Goal: Find specific page/section: Find specific page/section

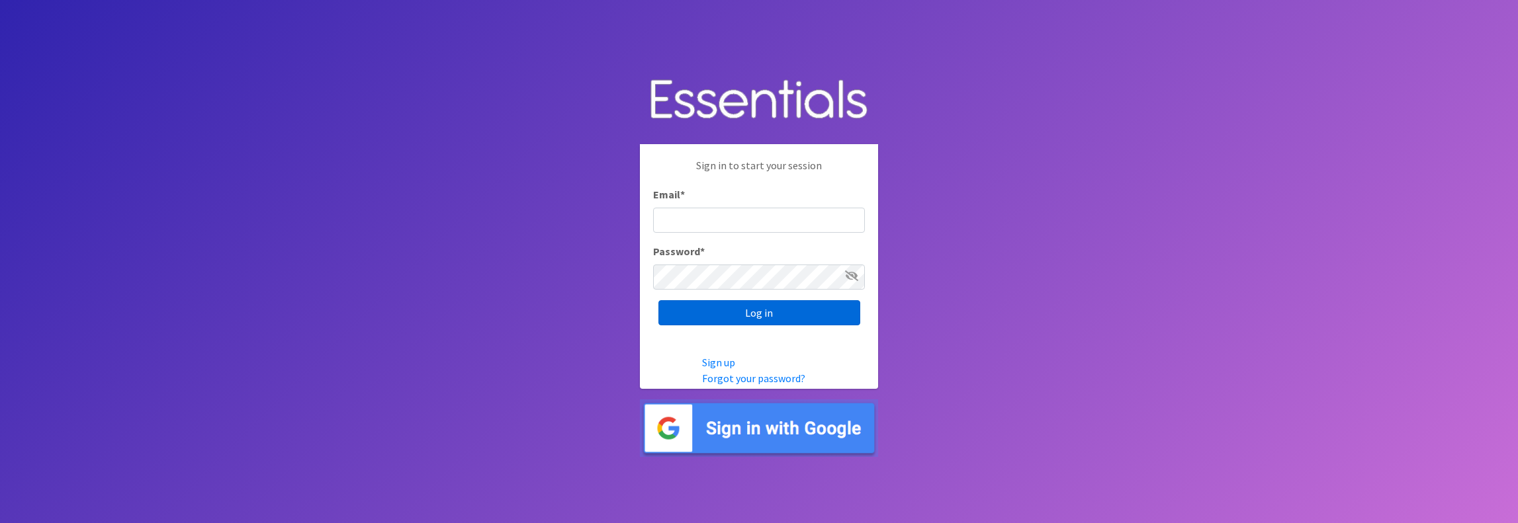
type input "[PERSON_NAME][EMAIL_ADDRESS][DOMAIN_NAME]"
click at [758, 314] on input "Log in" at bounding box center [759, 312] width 202 height 25
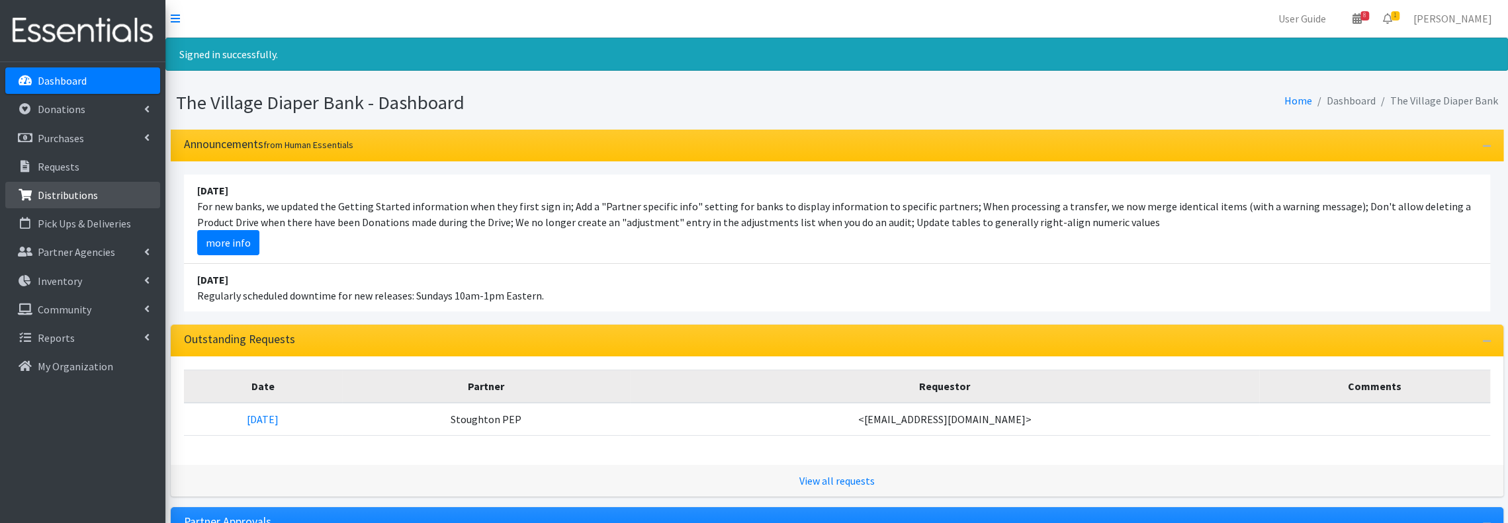
click at [88, 200] on p "Distributions" at bounding box center [68, 195] width 60 height 13
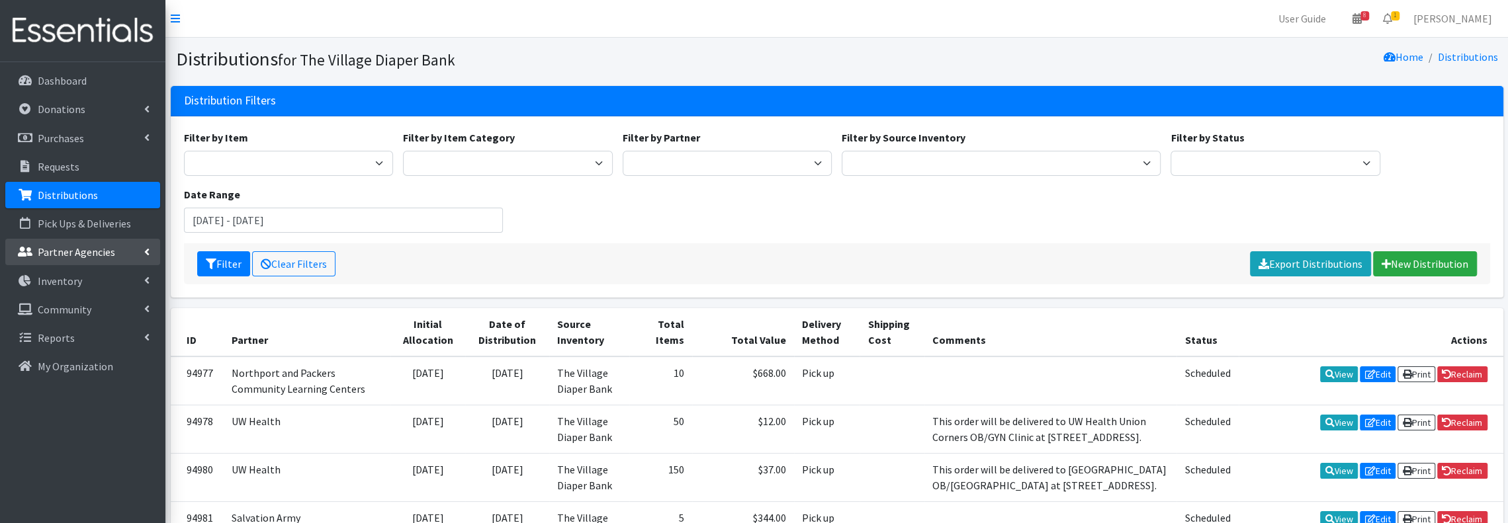
click at [106, 249] on p "Partner Agencies" at bounding box center [76, 251] width 77 height 13
click at [65, 281] on link "All Partners" at bounding box center [82, 281] width 155 height 26
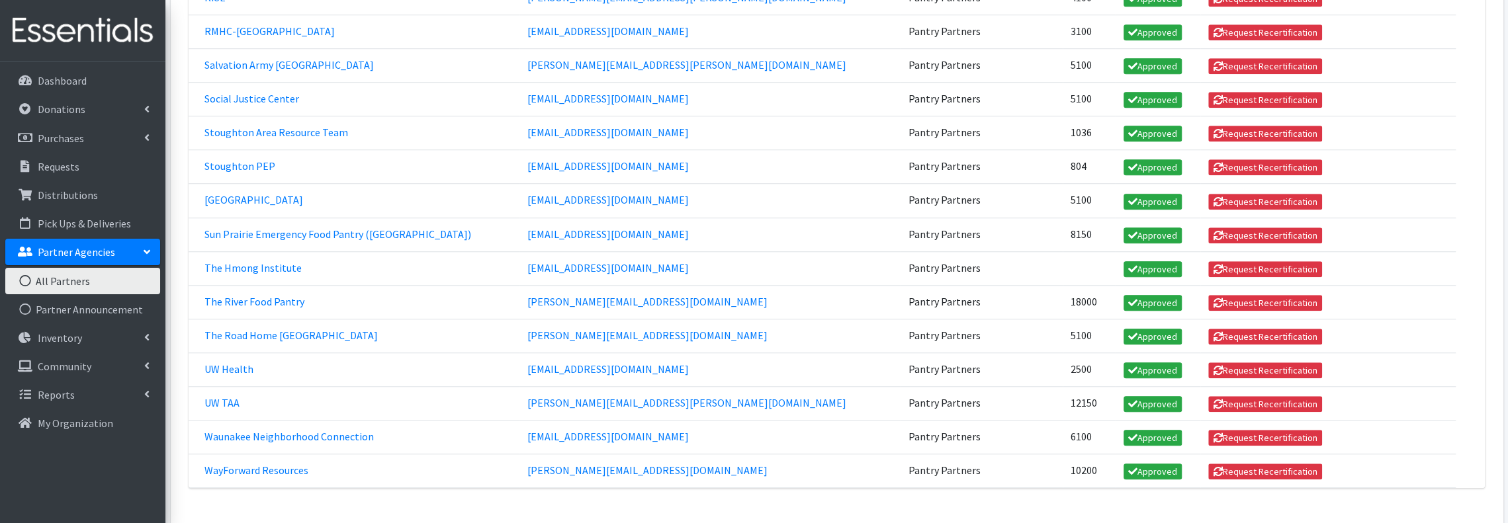
scroll to position [970, 0]
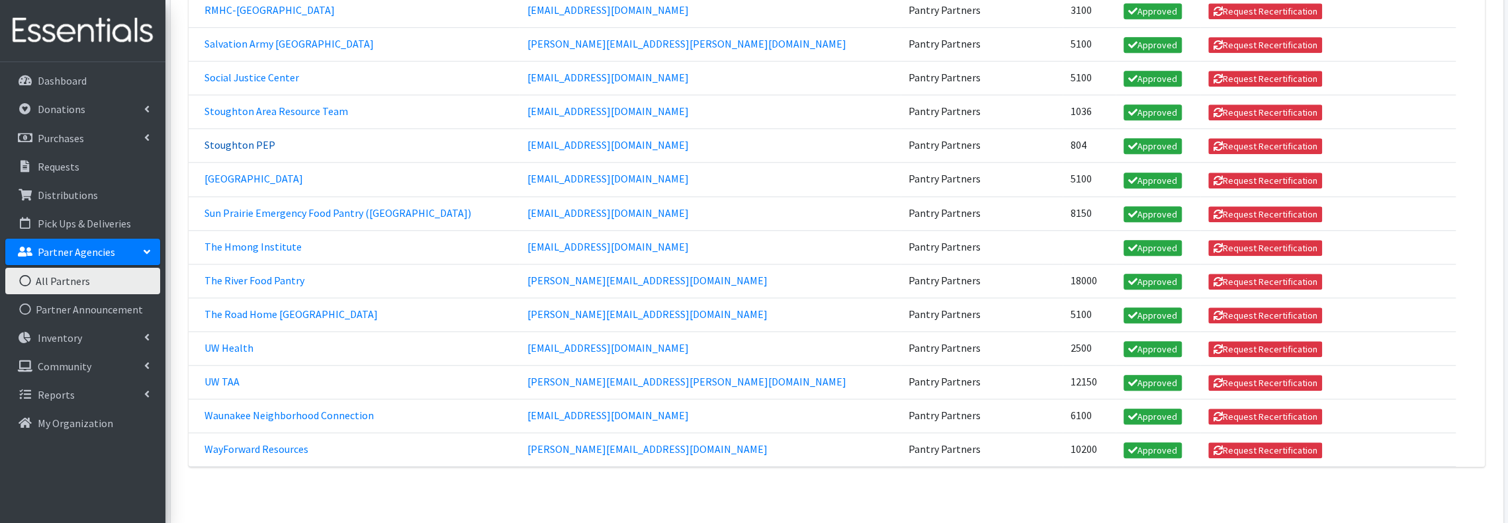
click at [253, 138] on link "Stoughton PEP" at bounding box center [239, 144] width 71 height 13
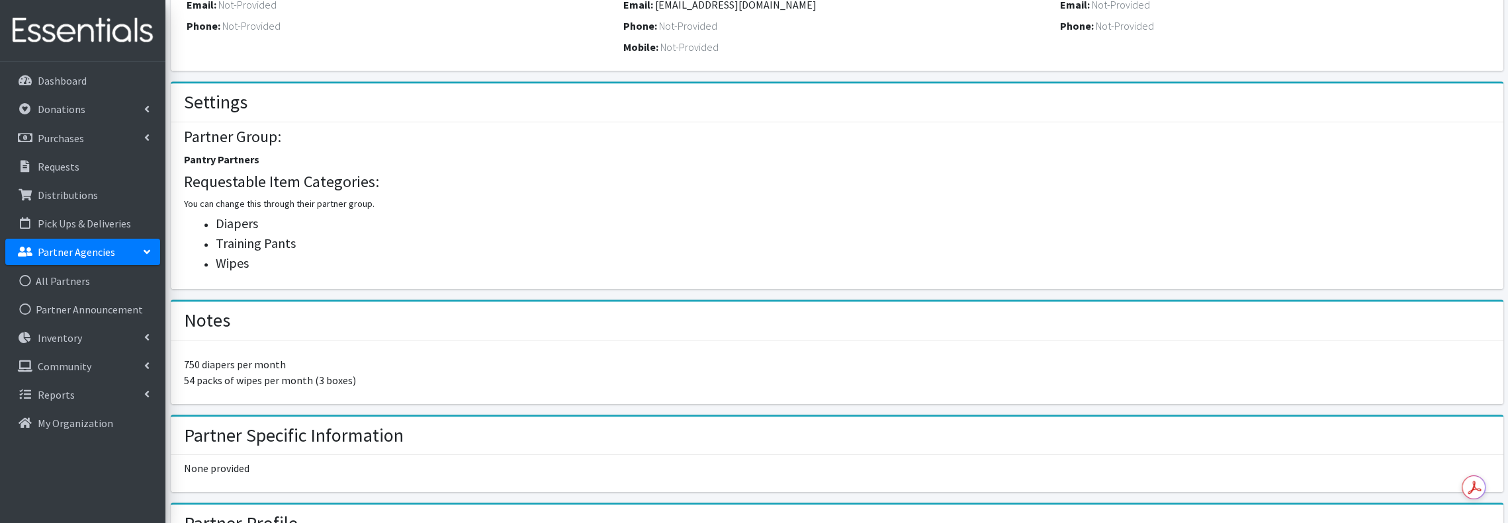
scroll to position [353, 0]
